Goal: Check status: Check status

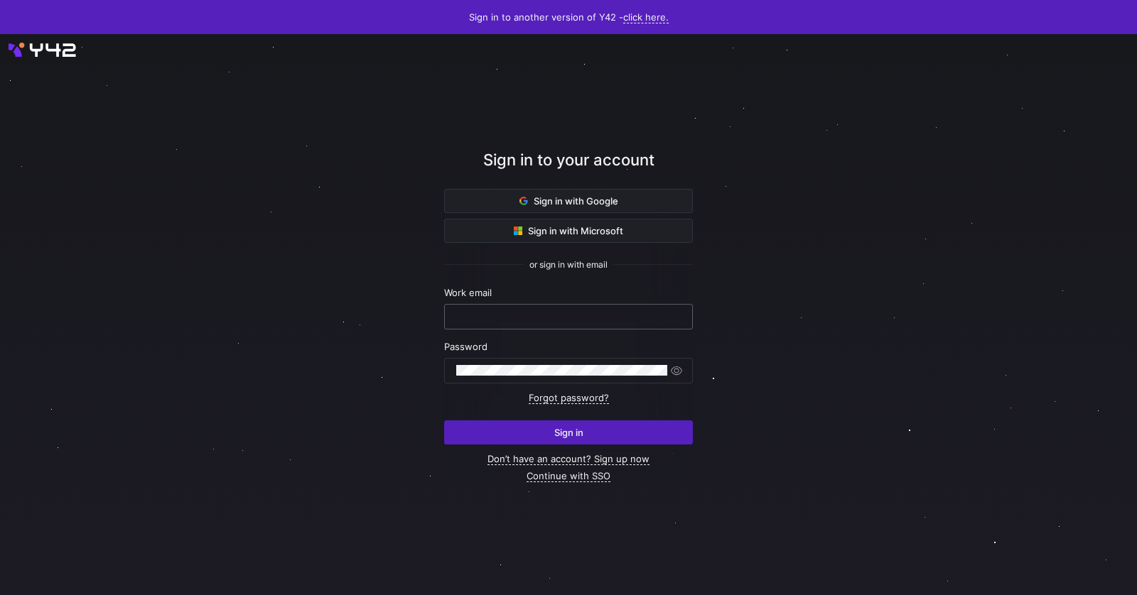
click at [560, 316] on input "text" at bounding box center [568, 316] width 224 height 11
click at [0, 595] on nordpass-autofill-portal at bounding box center [0, 595] width 0 height 0
type input "[PERSON_NAME][EMAIL_ADDRESS][PERSON_NAME][DOMAIN_NAME]"
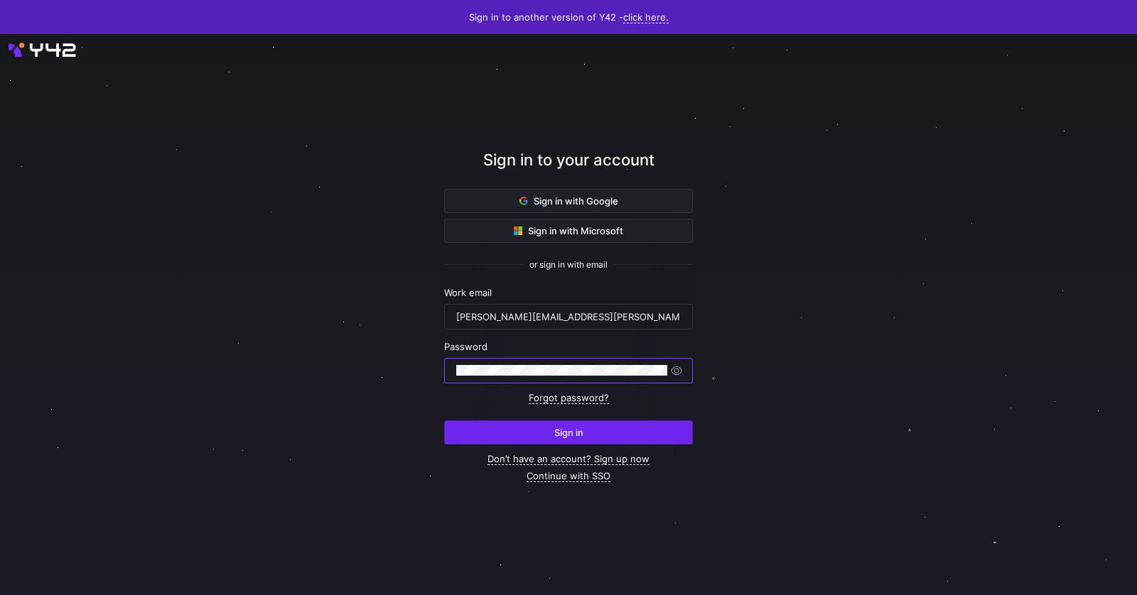
click at [552, 424] on span "submit" at bounding box center [568, 432] width 247 height 23
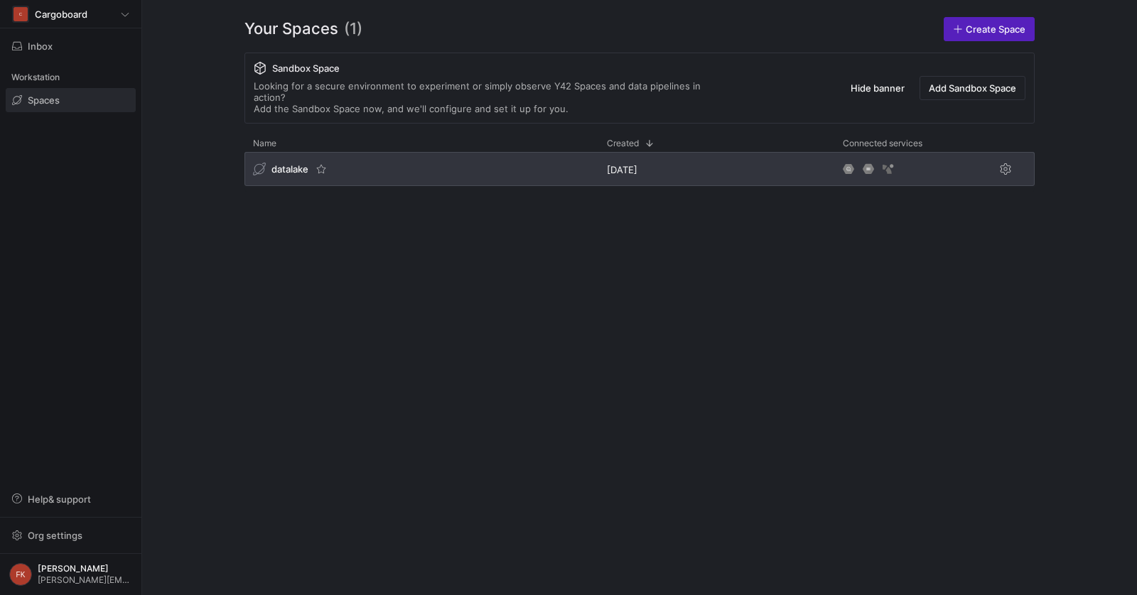
click at [299, 163] on span "datalake" at bounding box center [289, 168] width 37 height 11
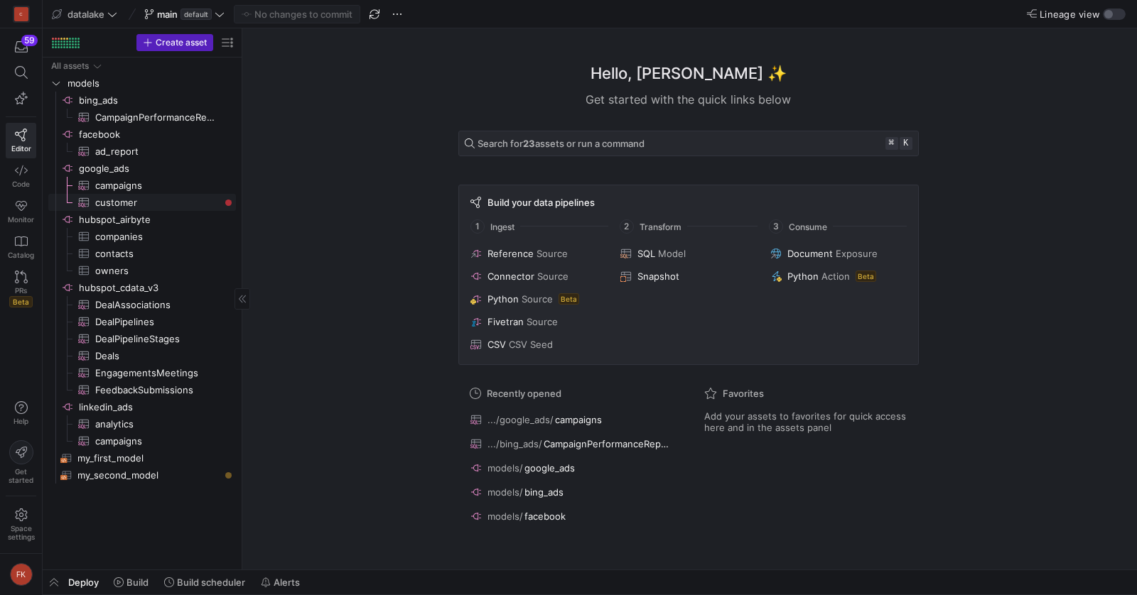
click at [224, 205] on y42-entity-health-indicator "Press SPACE to select this row." at bounding box center [227, 202] width 11 height 11
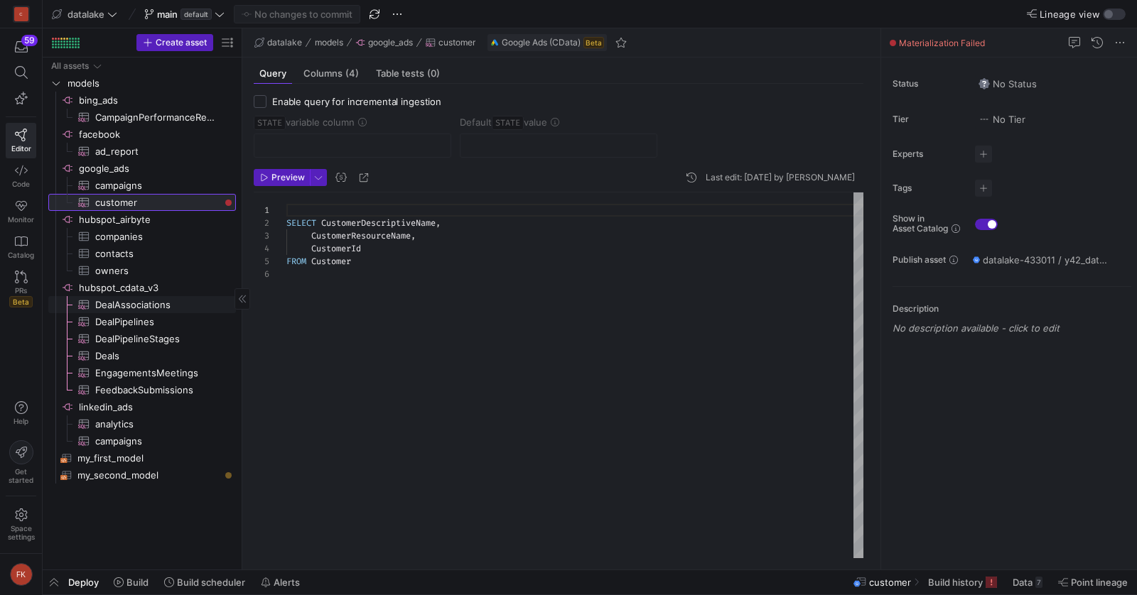
scroll to position [64, 0]
click at [133, 591] on span at bounding box center [131, 582] width 46 height 23
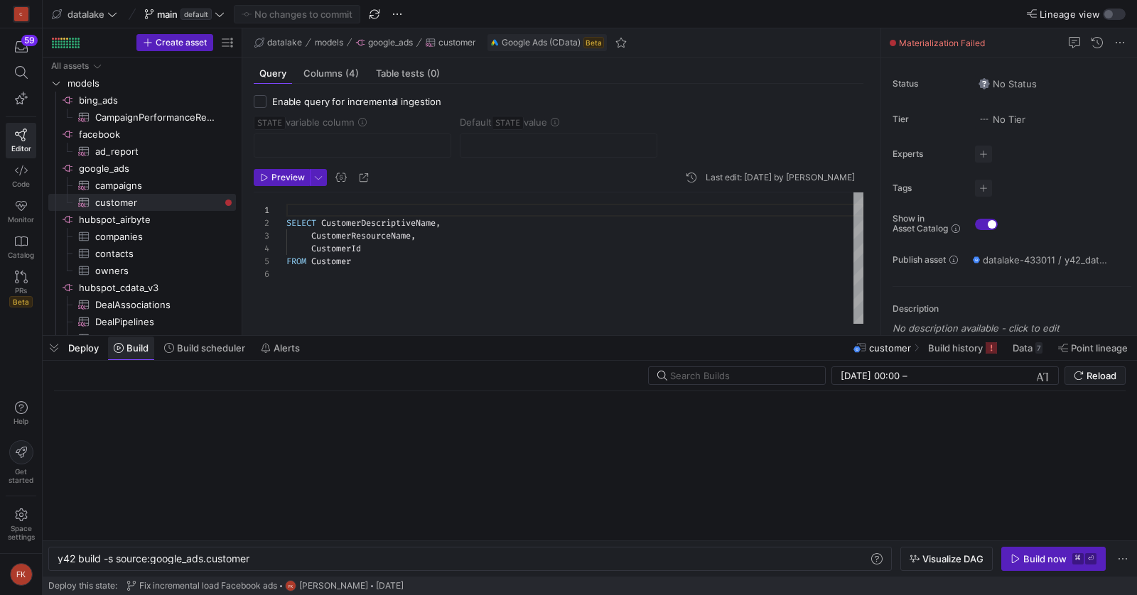
scroll to position [0, 193]
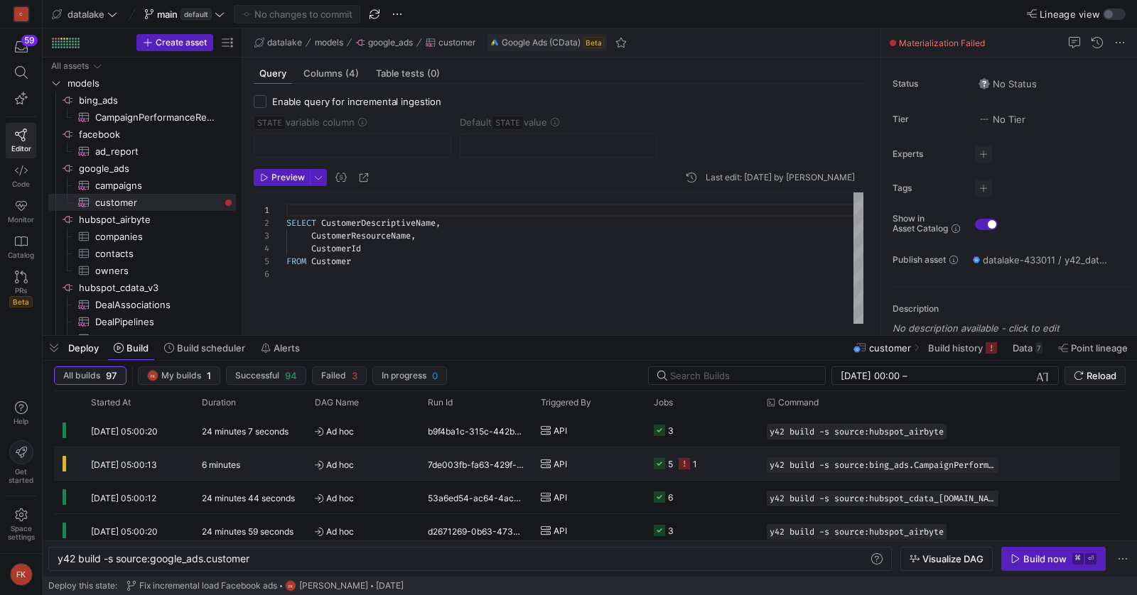
click at [318, 463] on icon at bounding box center [319, 465] width 9 height 9
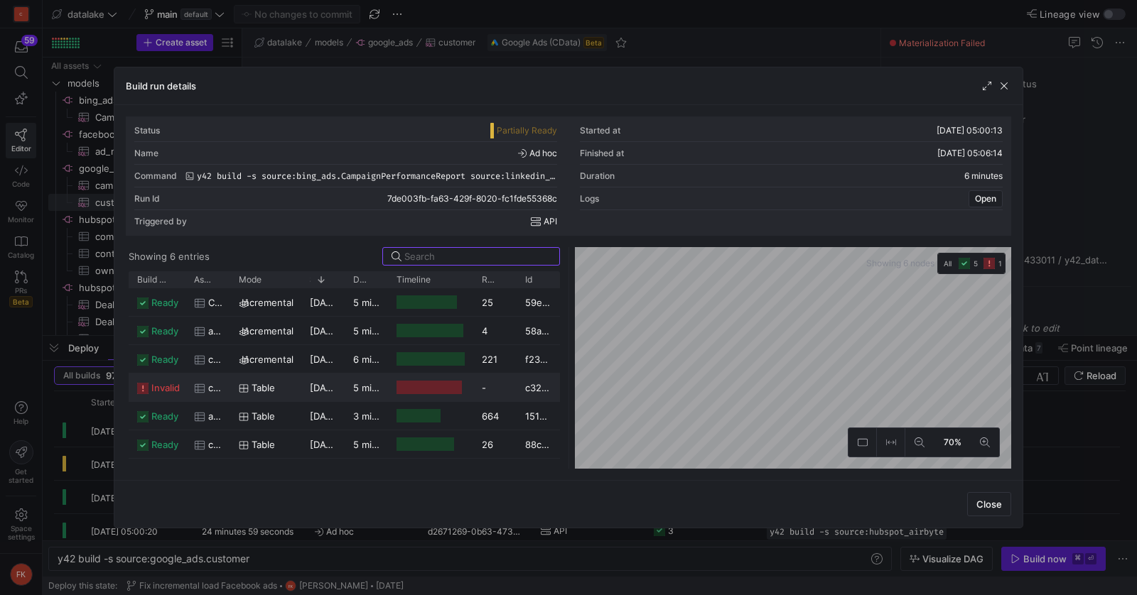
click at [482, 396] on div "-" at bounding box center [494, 388] width 43 height 28
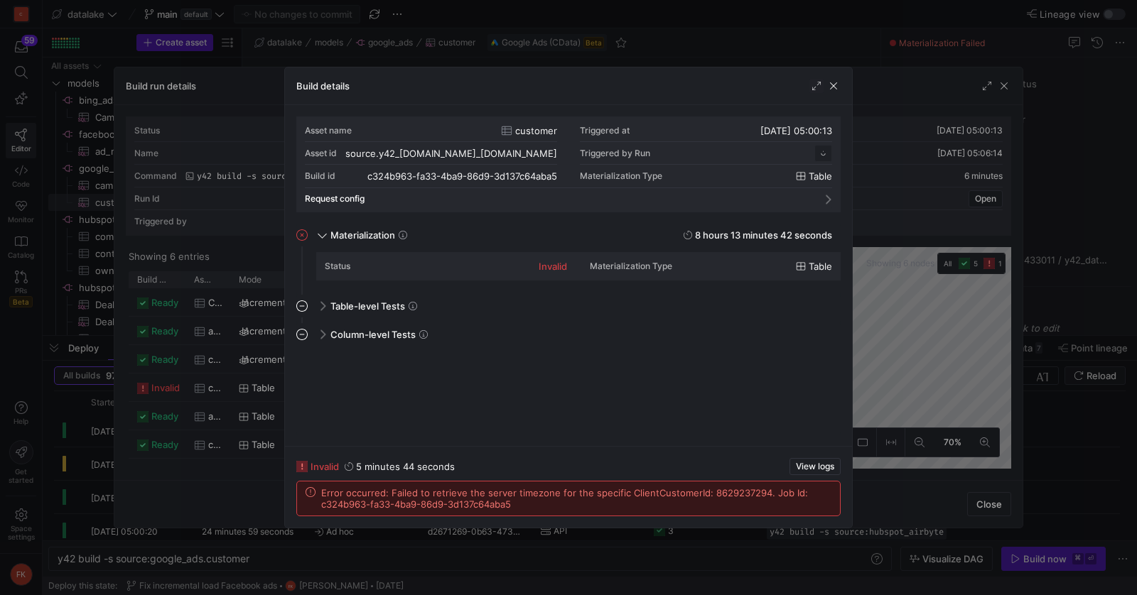
scroll to position [128, 0]
click at [554, 153] on span "button" at bounding box center [550, 153] width 14 height 14
